Goal: Understand process/instructions: Learn about a topic

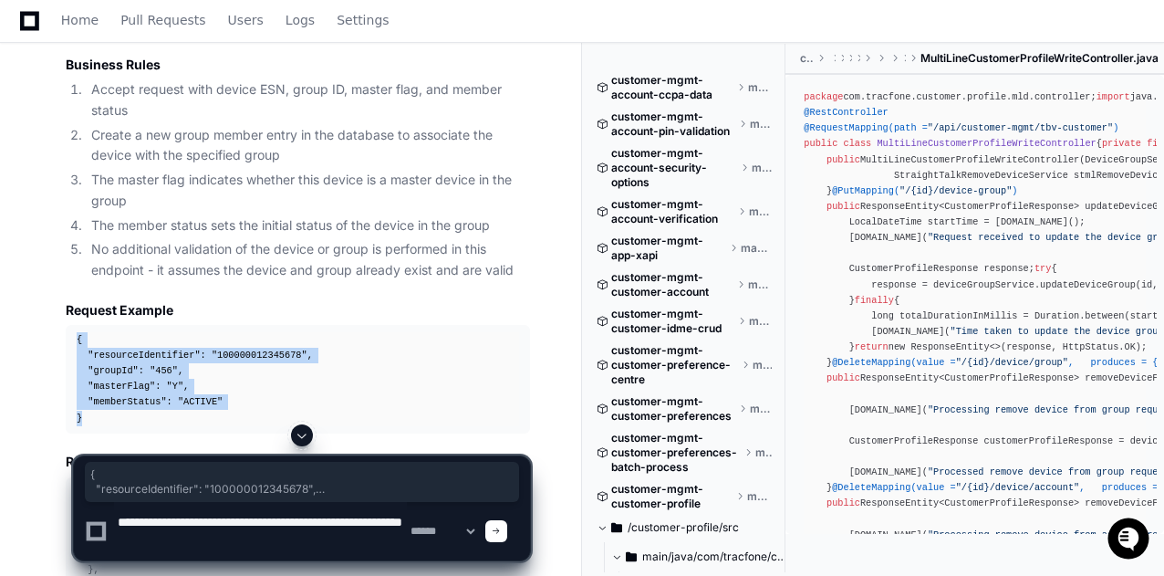
drag, startPoint x: 119, startPoint y: 411, endPoint x: 58, endPoint y: 338, distance: 95.3
click at [58, 338] on div "Updating progress 3. Add Device To Group (addDeviceToGroup) Endpoint Details UR…" at bounding box center [279, 493] width 501 height 1254
copy div "{ "resourceIdentifier" : "100000012345678" , "groupId" : "456" , "masterFlag" :…"
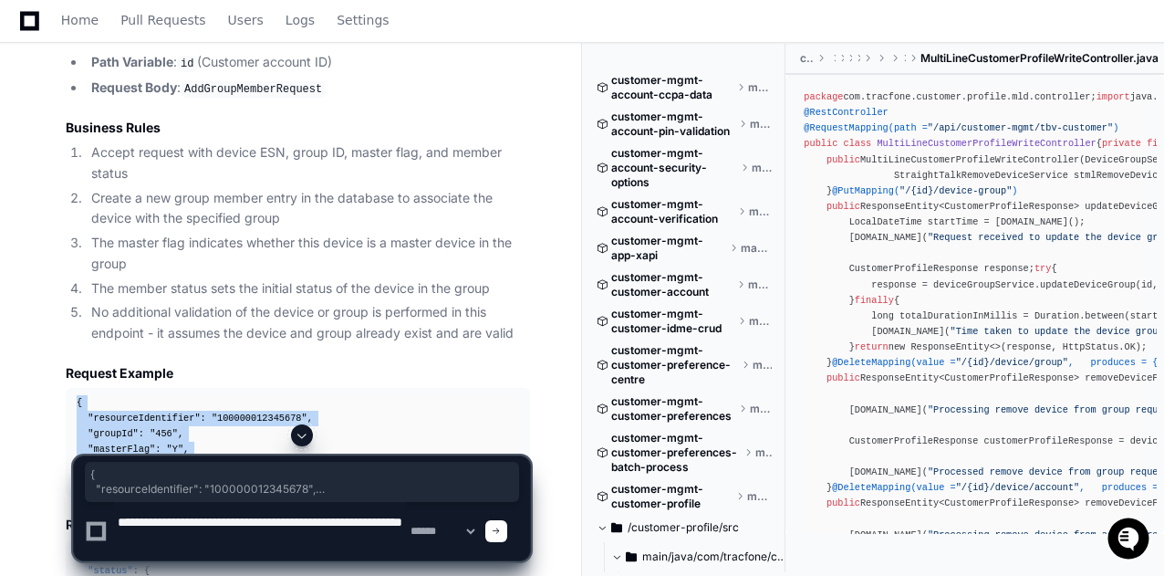
scroll to position [4807, 0]
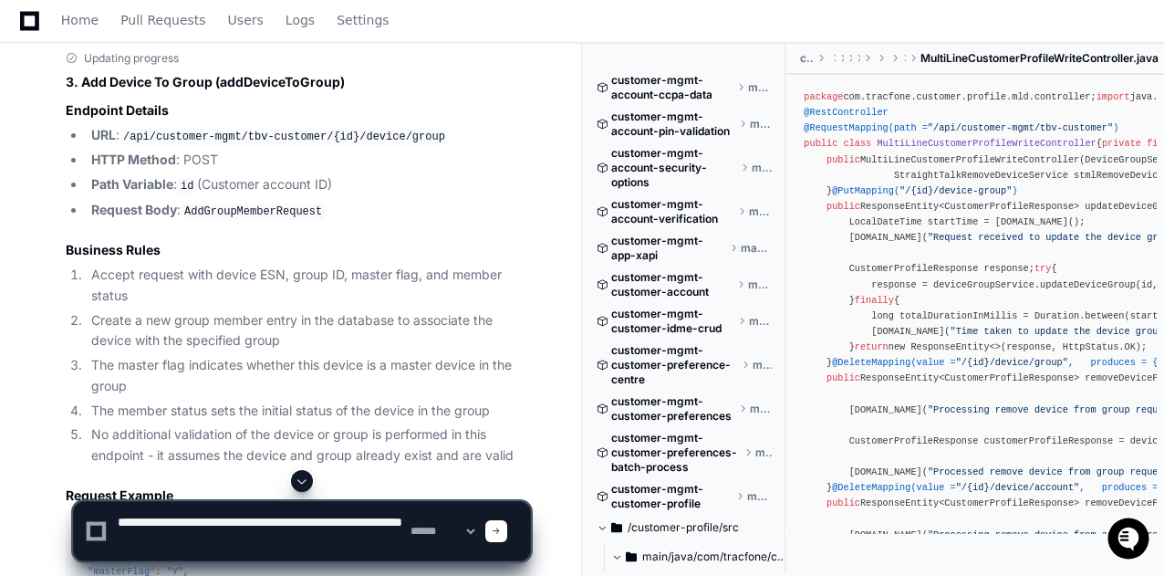
click at [419, 400] on li "The member status sets the initial status of the device in the group" at bounding box center [308, 410] width 444 height 21
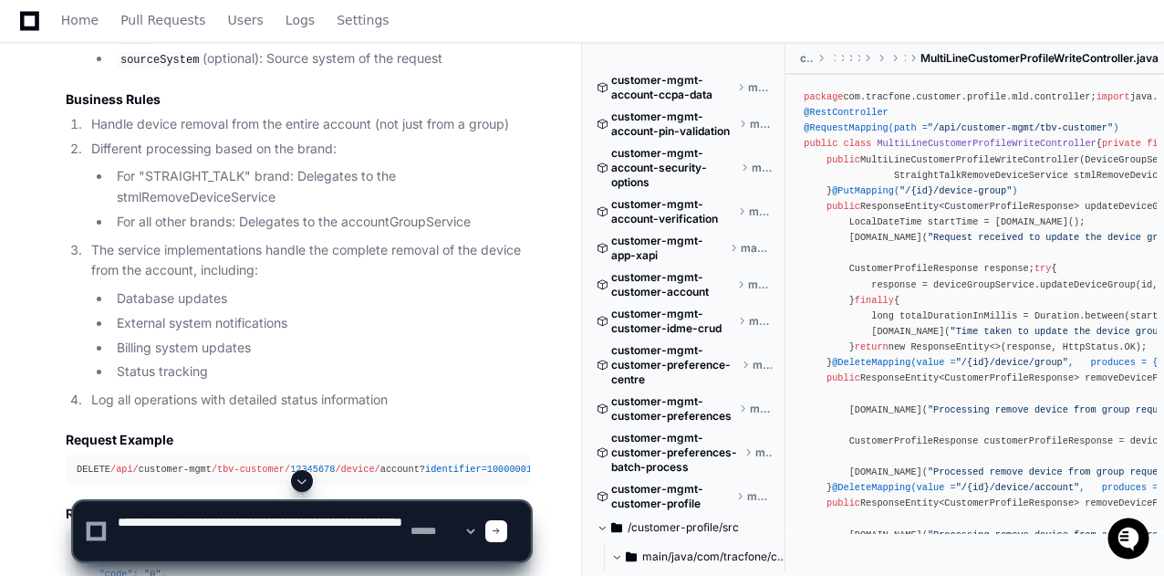
scroll to position [16405, 0]
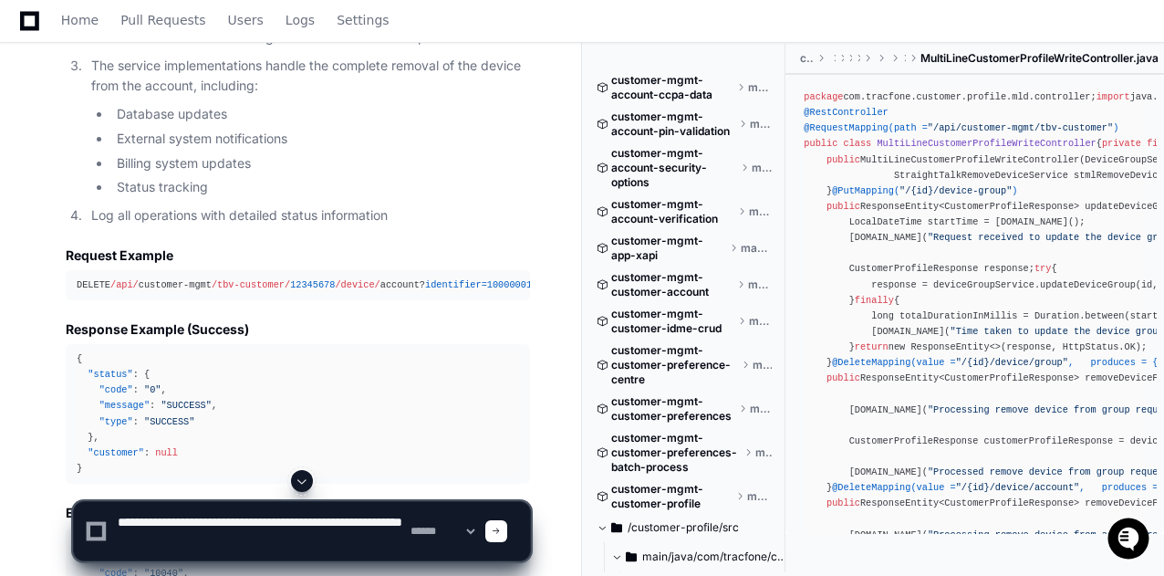
click at [487, 279] on span "100000012345678" at bounding box center [529, 284] width 84 height 11
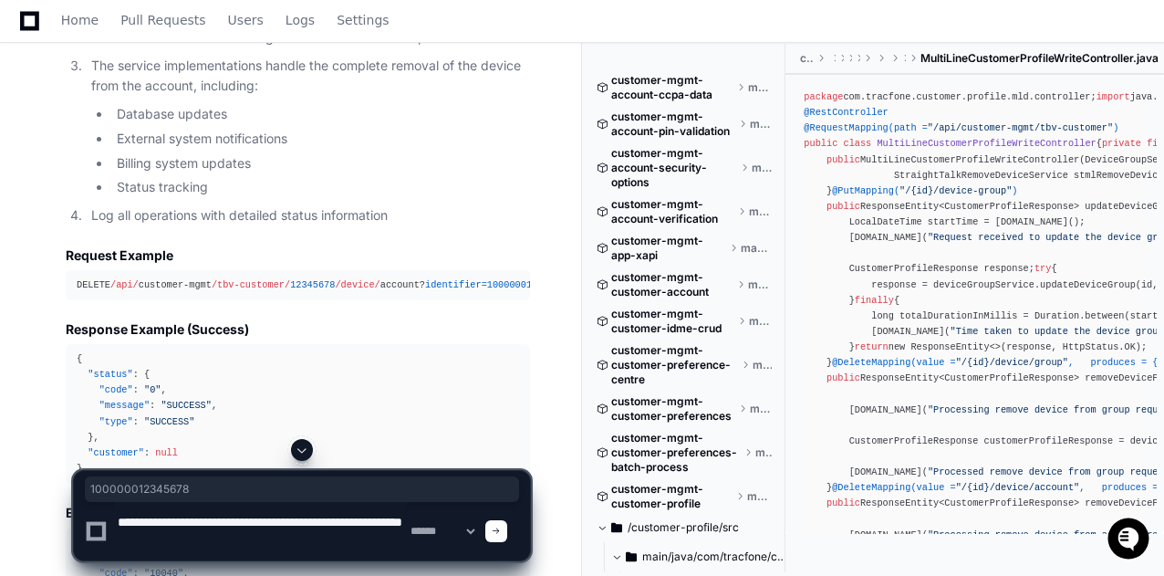
click at [294, 279] on span "12345678" at bounding box center [312, 284] width 45 height 11
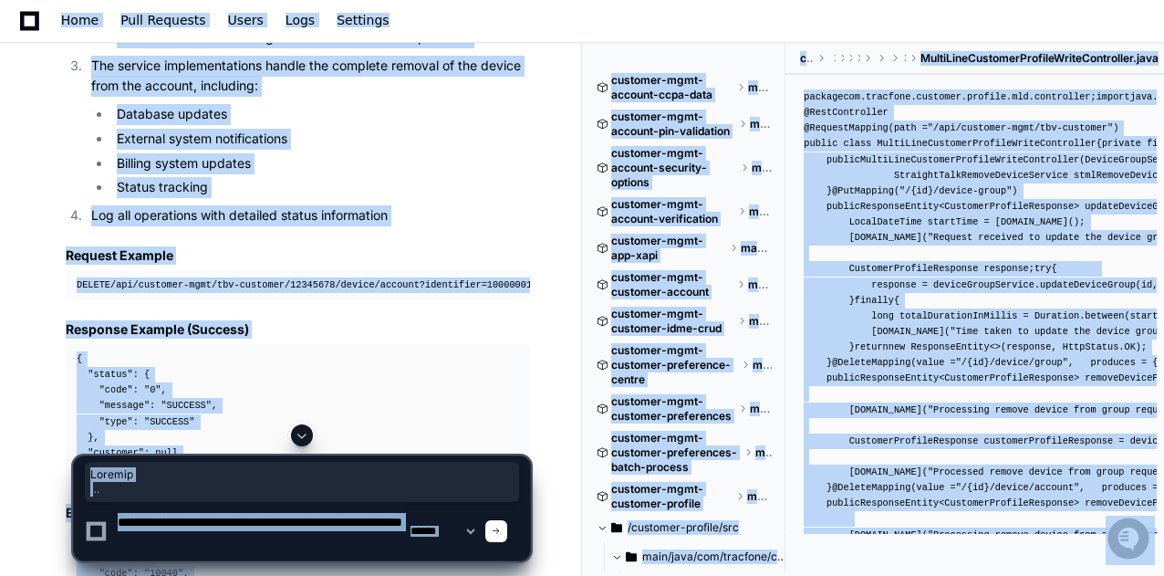
click at [294, 279] on span "12345678" at bounding box center [312, 284] width 45 height 11
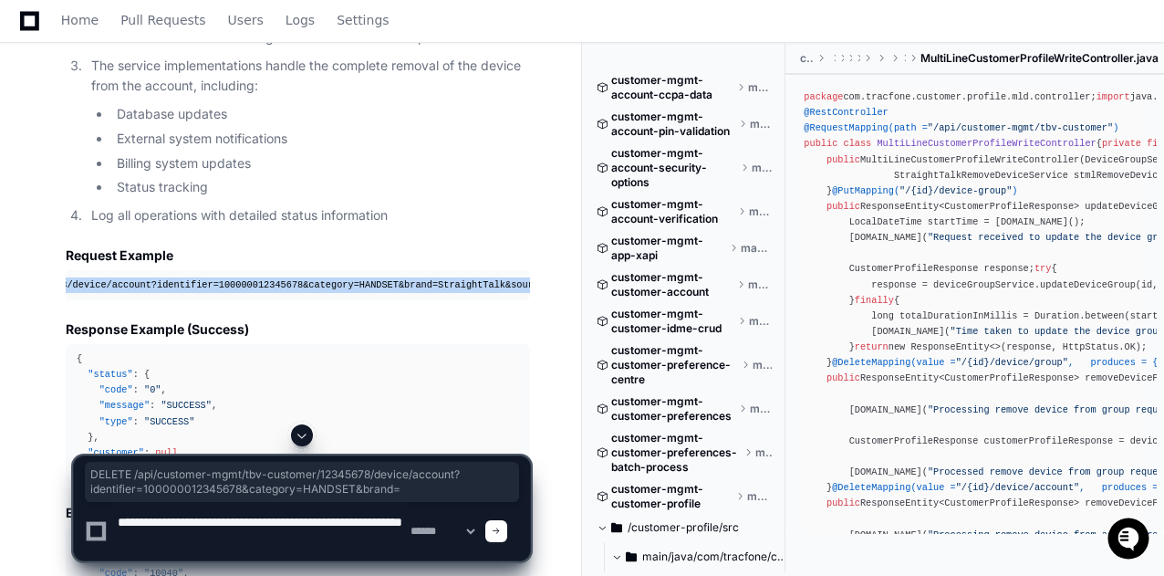
scroll to position [0, 276]
drag, startPoint x: 75, startPoint y: 214, endPoint x: 546, endPoint y: 216, distance: 470.7
copy div "DELETE /api/ customer-mgmt /tbv-customer/ 12345678 /device/ account? identifier…"
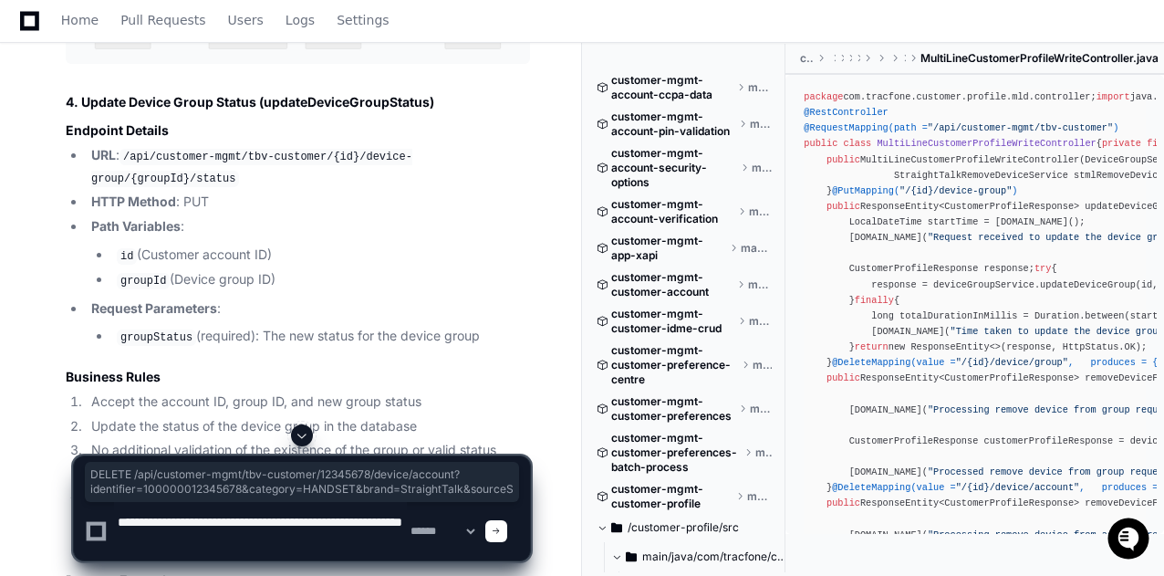
scroll to position [14742, 0]
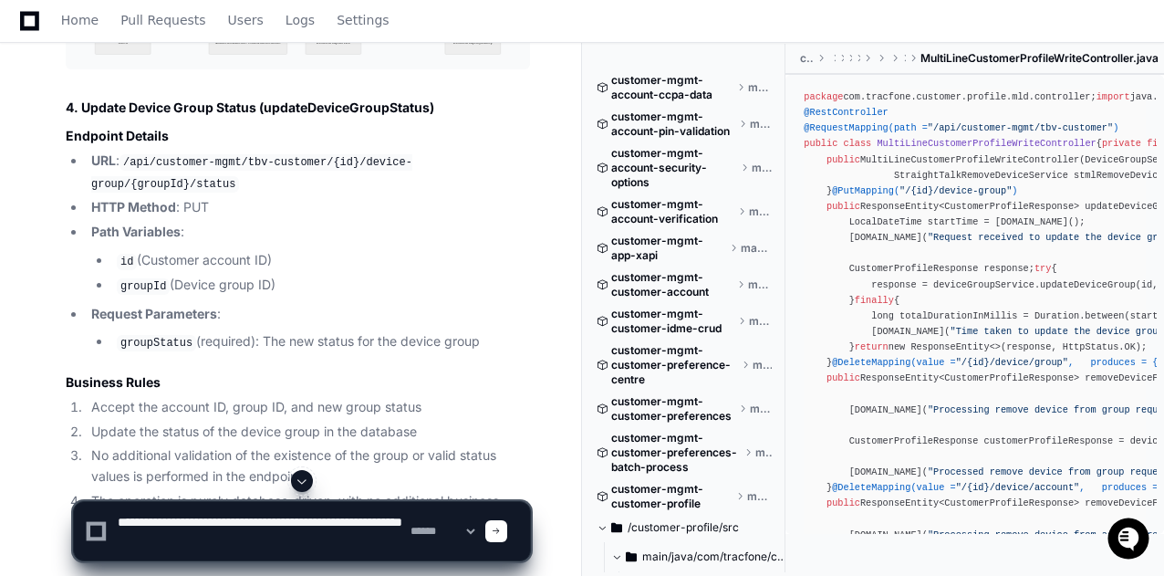
click at [650, 525] on div at bounding box center [722, 523] width 280 height 106
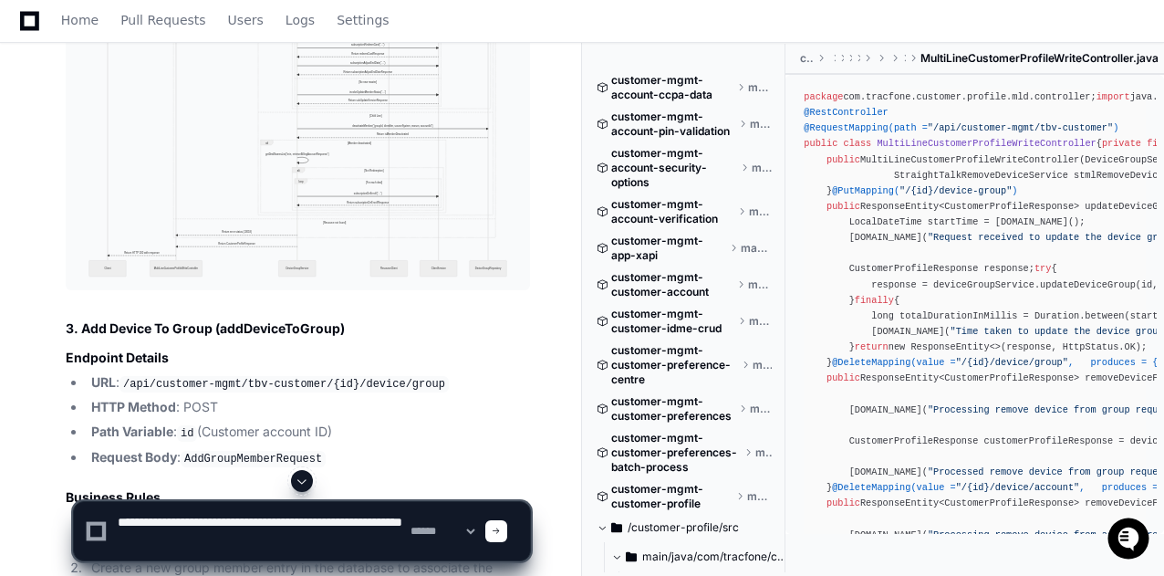
scroll to position [13283, 0]
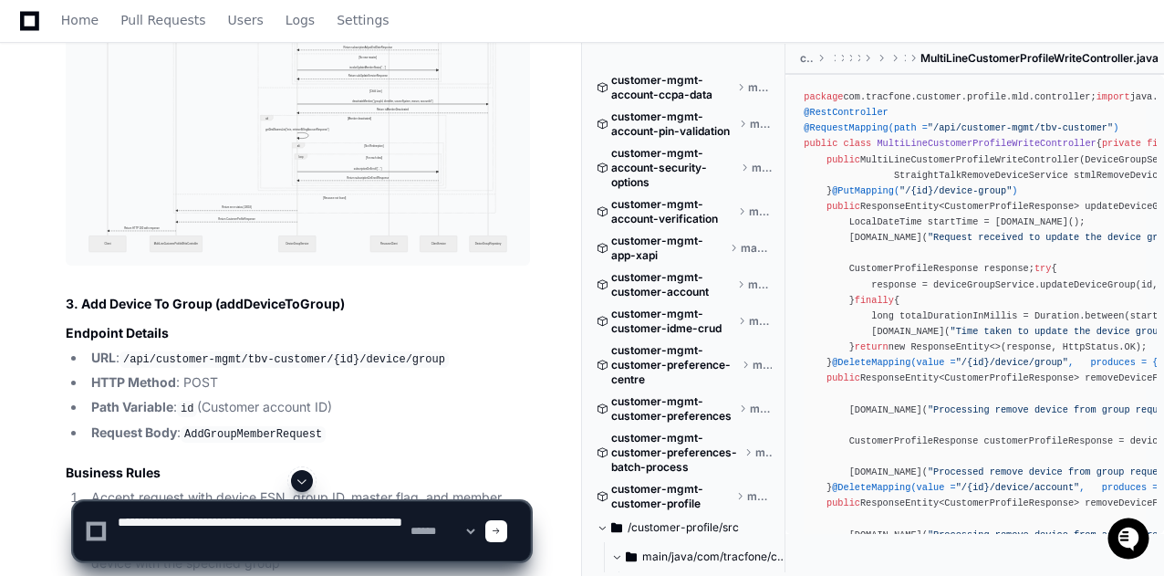
click at [676, 509] on div at bounding box center [722, 523] width 280 height 106
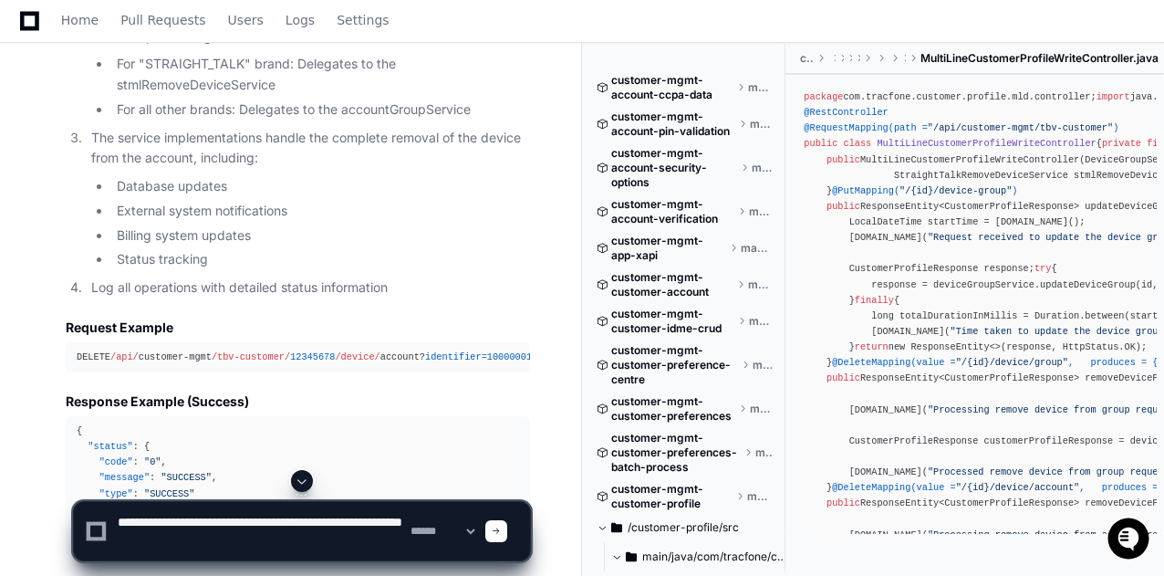
scroll to position [16341, 0]
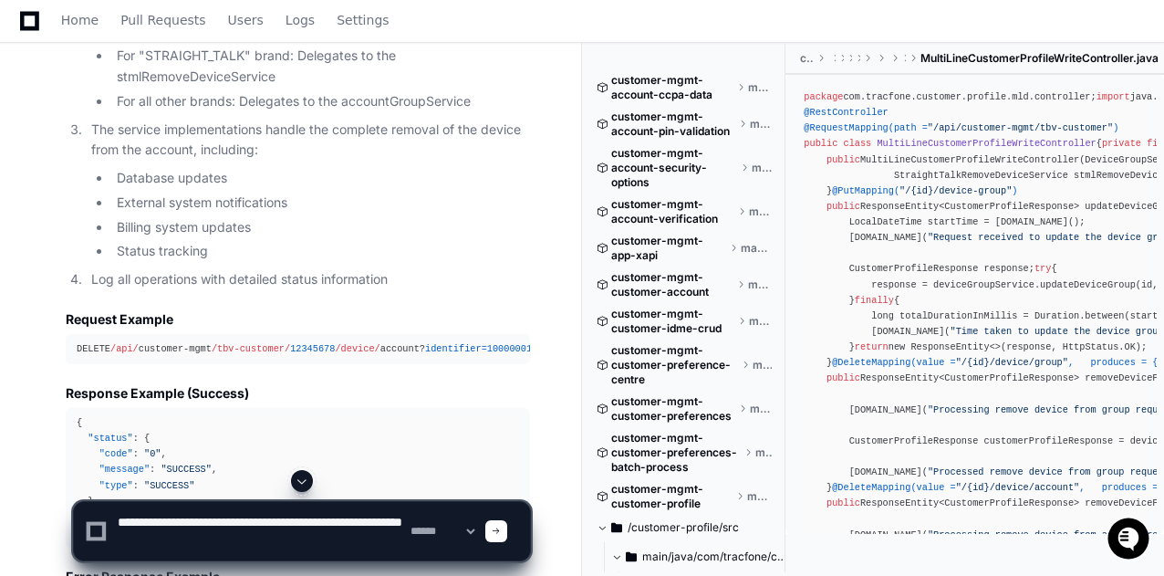
click at [487, 343] on span "100000012345678" at bounding box center [529, 348] width 84 height 11
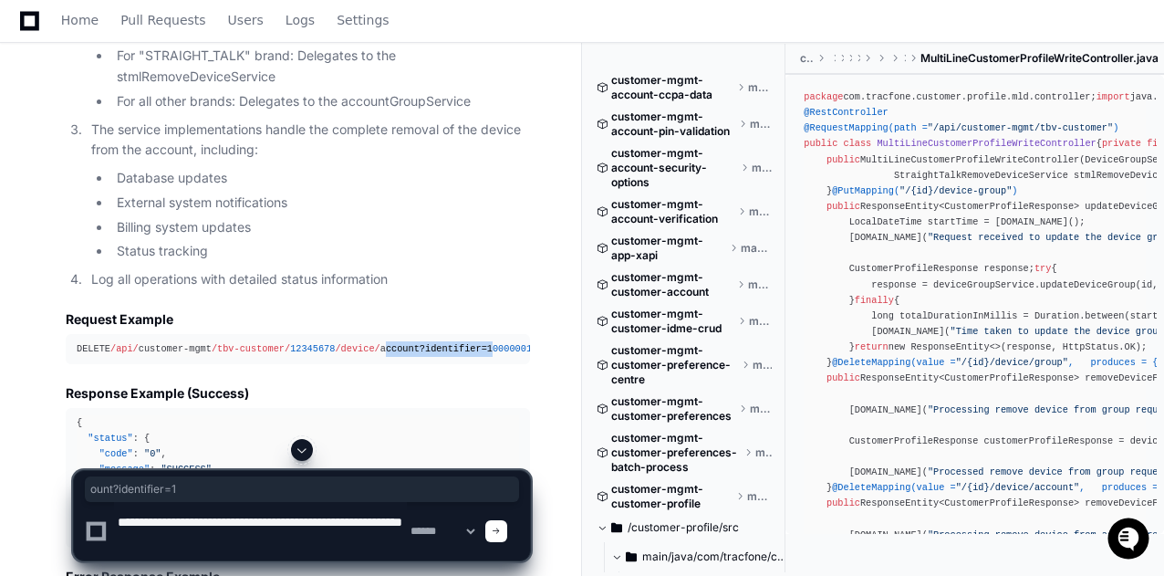
drag, startPoint x: 462, startPoint y: 279, endPoint x: 365, endPoint y: 282, distance: 96.7
click at [365, 341] on div "DELETE /api/ customer-mgmt /tbv-customer/ 12345678 /device/ account? identifier…" at bounding box center [298, 349] width 442 height 16
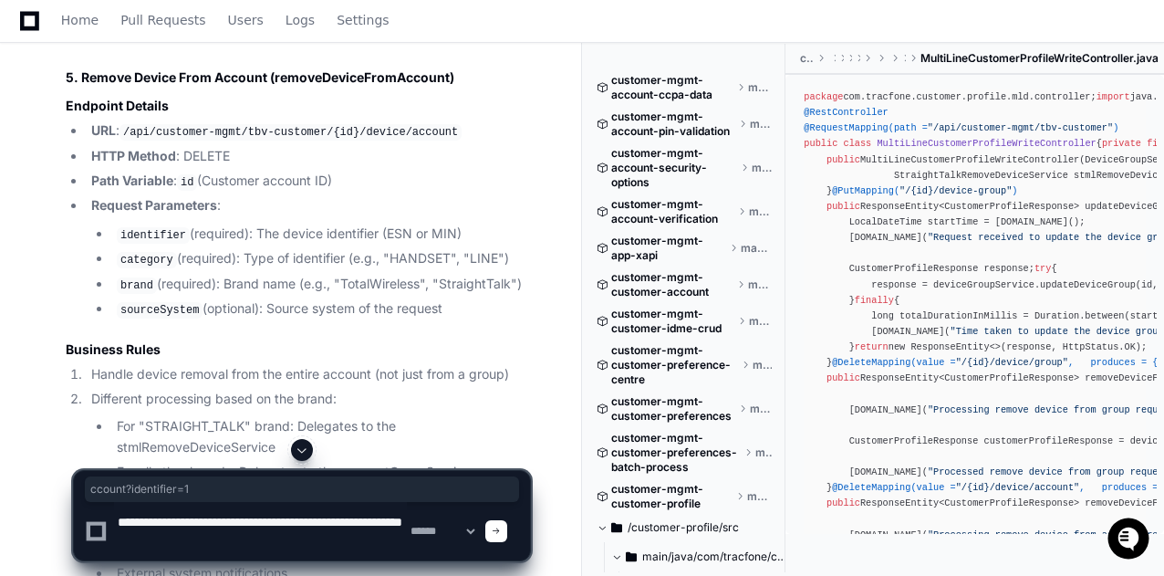
scroll to position [15906, 0]
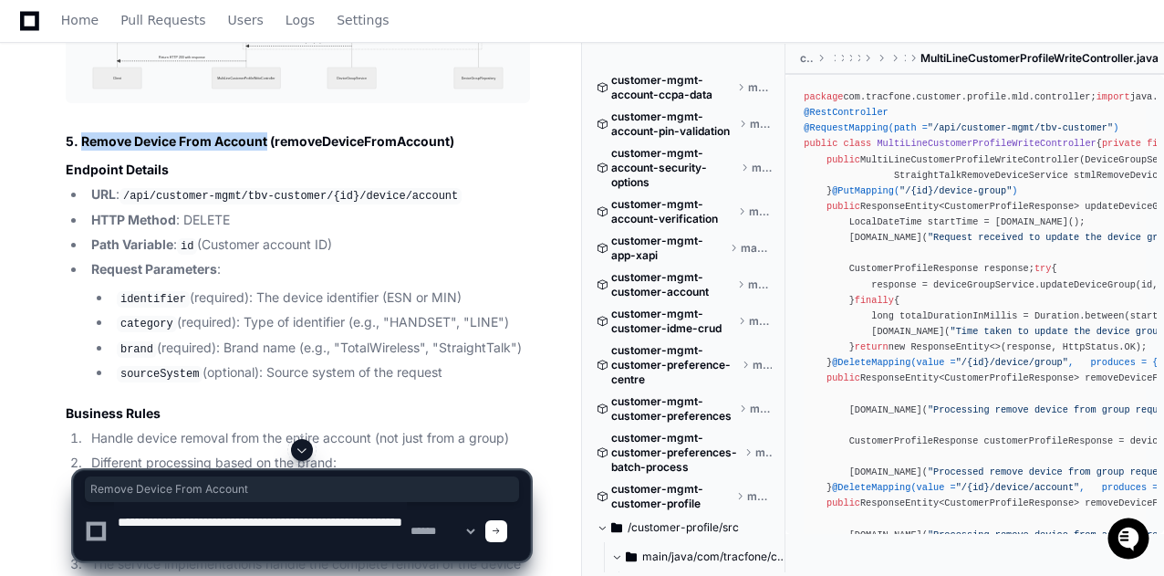
drag, startPoint x: 265, startPoint y: 81, endPoint x: 82, endPoint y: 70, distance: 183.7
click at [82, 132] on h2 "5. Remove Device From Account (removeDeviceFromAccount)" at bounding box center [298, 141] width 464 height 18
copy h2 "Remove Device From Account"
